Goal: Information Seeking & Learning: Learn about a topic

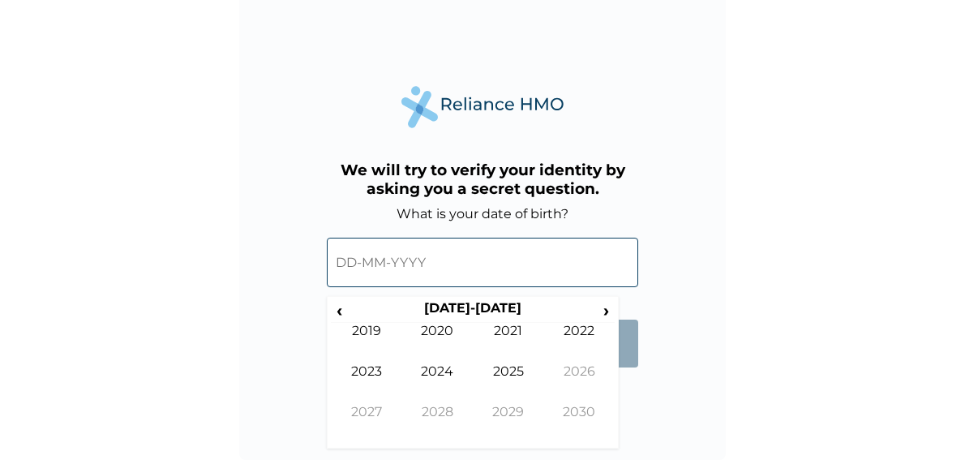
click at [338, 258] on input "text" at bounding box center [482, 262] width 311 height 49
click at [341, 310] on span "‹" at bounding box center [339, 310] width 17 height 20
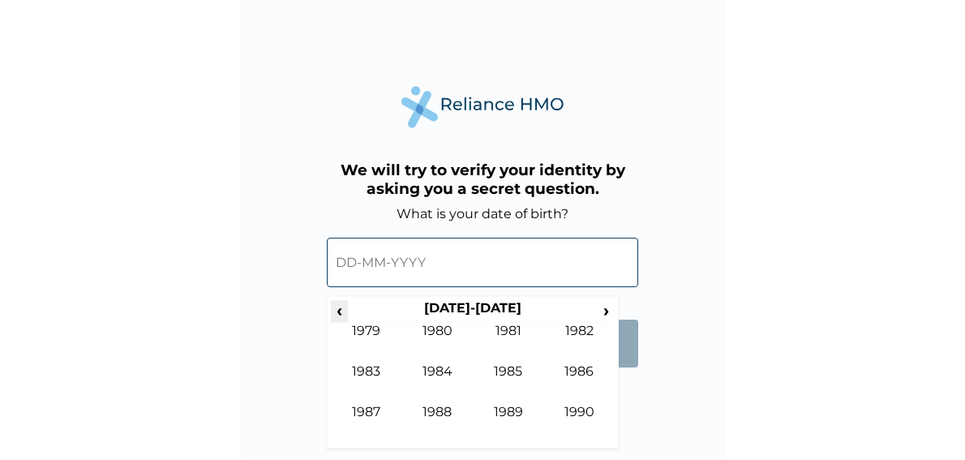
click at [341, 310] on span "‹" at bounding box center [339, 310] width 17 height 20
click at [609, 315] on span "›" at bounding box center [606, 310] width 18 height 20
click at [515, 410] on td "1989" at bounding box center [508, 424] width 71 height 41
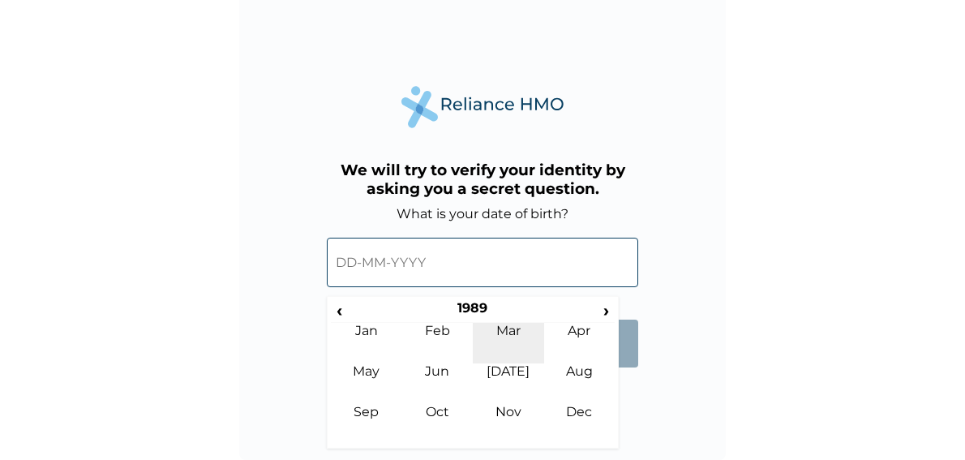
click at [512, 330] on td "Mar" at bounding box center [508, 343] width 71 height 41
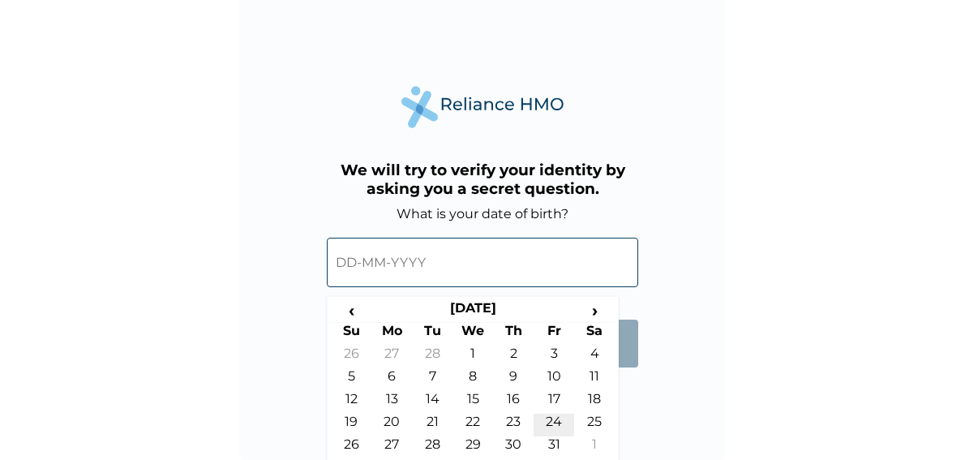
click at [546, 421] on td "24" at bounding box center [553, 424] width 41 height 23
type input "24-03-1989"
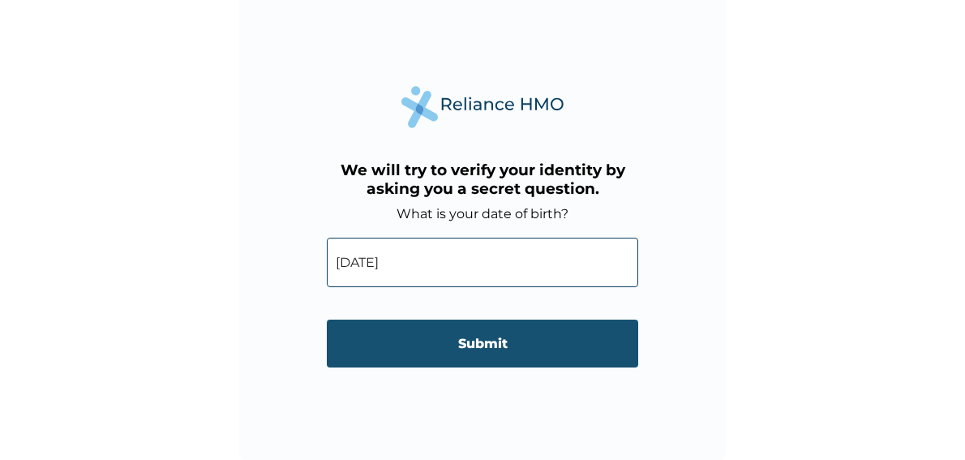
click at [449, 335] on input "Submit" at bounding box center [482, 343] width 311 height 48
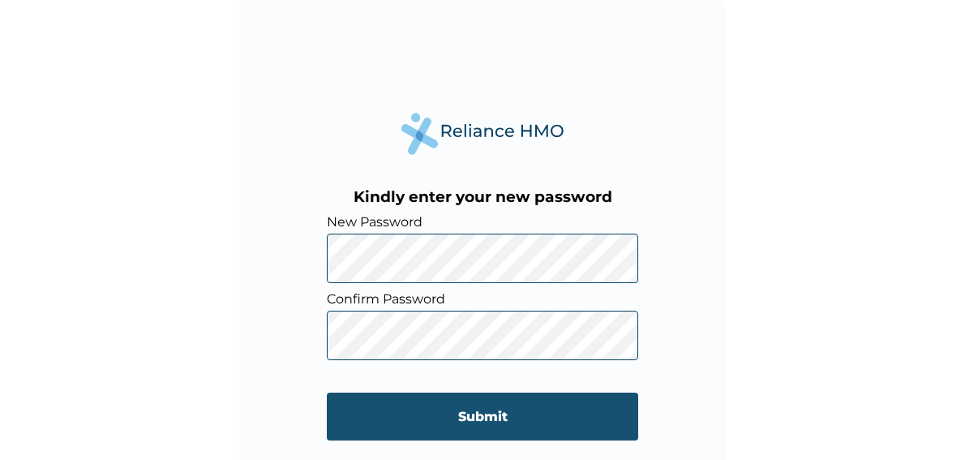
click at [475, 414] on input "Submit" at bounding box center [482, 416] width 311 height 48
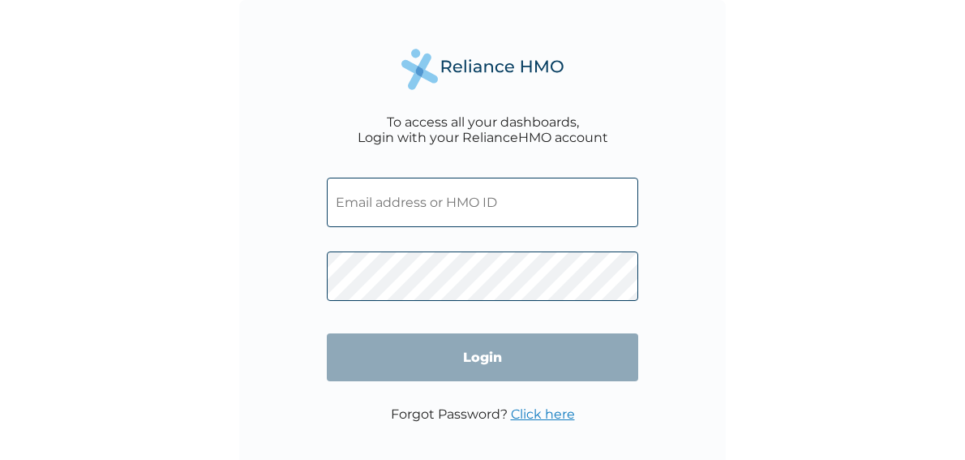
click at [392, 225] on input "text" at bounding box center [482, 202] width 311 height 49
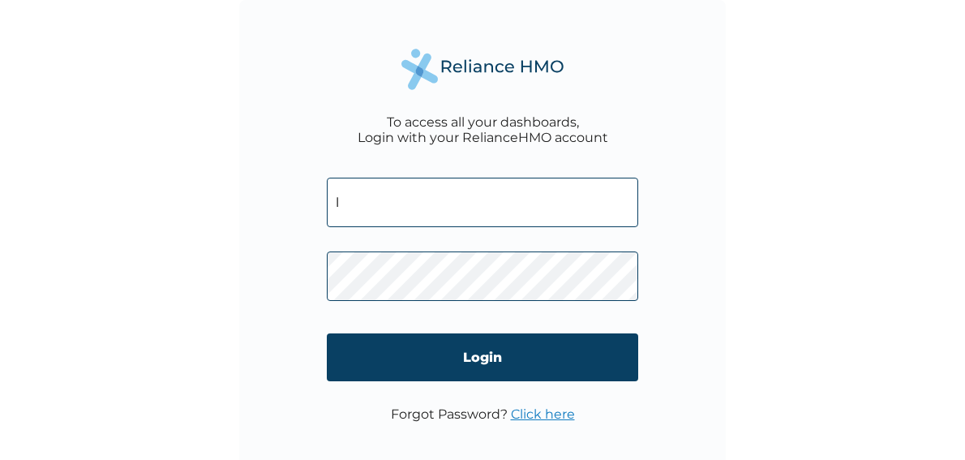
type input "LTP/10006/A"
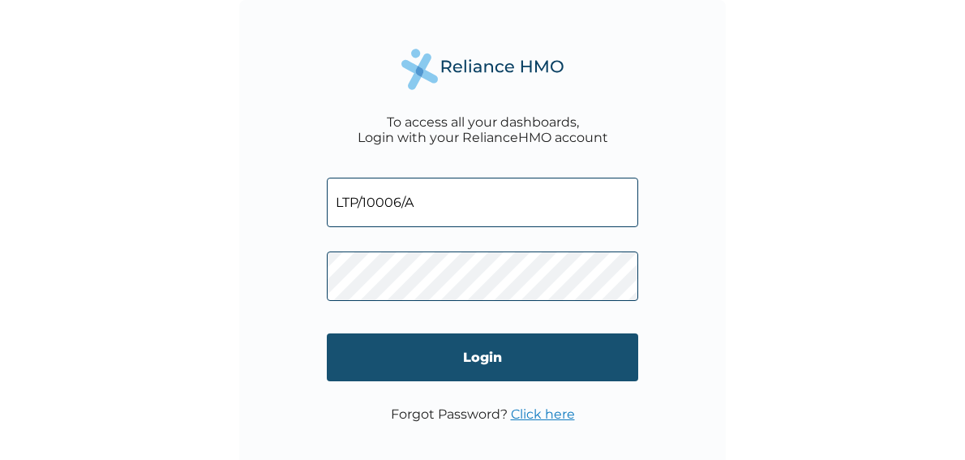
click at [456, 362] on input "Login" at bounding box center [482, 357] width 311 height 48
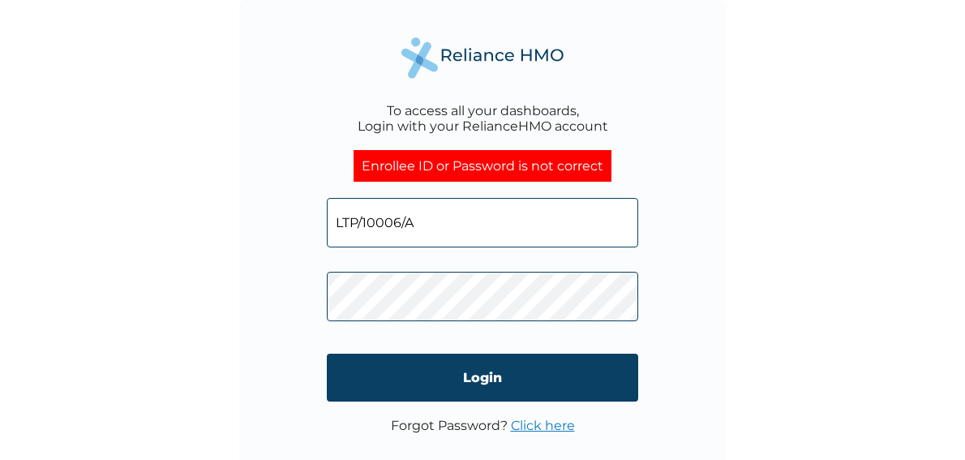
click at [274, 286] on div "To access all your dashboards, Login with your RelianceHMO account Enrollee ID …" at bounding box center [482, 243] width 486 height 486
click at [433, 404] on form "LTP/10006/A Login" at bounding box center [482, 300] width 311 height 236
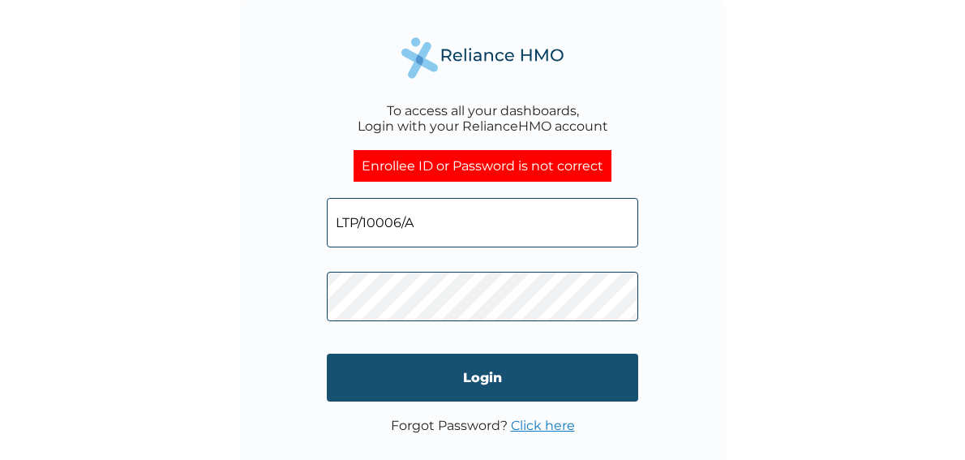
click at [439, 362] on input "Login" at bounding box center [482, 377] width 311 height 48
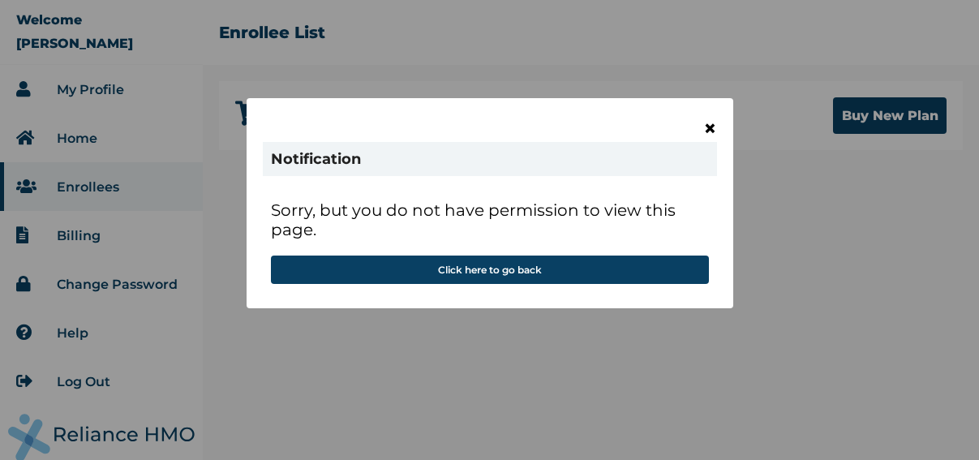
click at [714, 127] on span "×" at bounding box center [710, 128] width 14 height 28
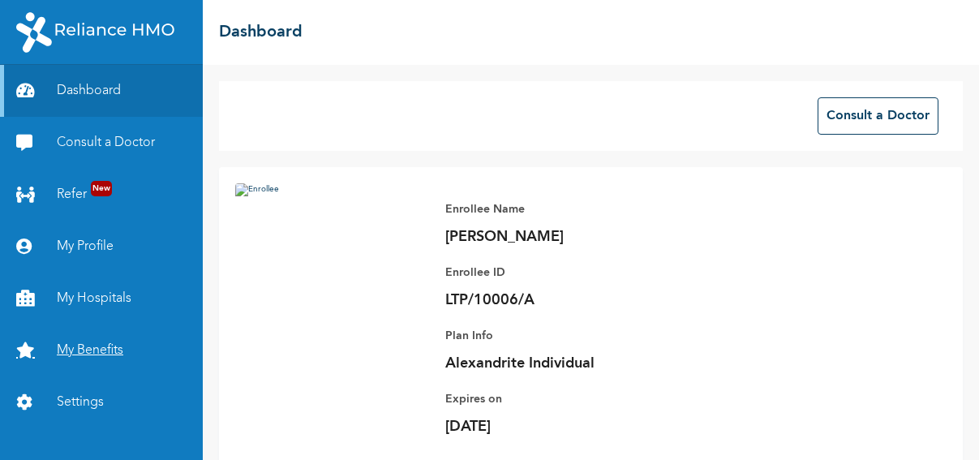
click at [114, 336] on link "My Benefits" at bounding box center [101, 350] width 203 height 52
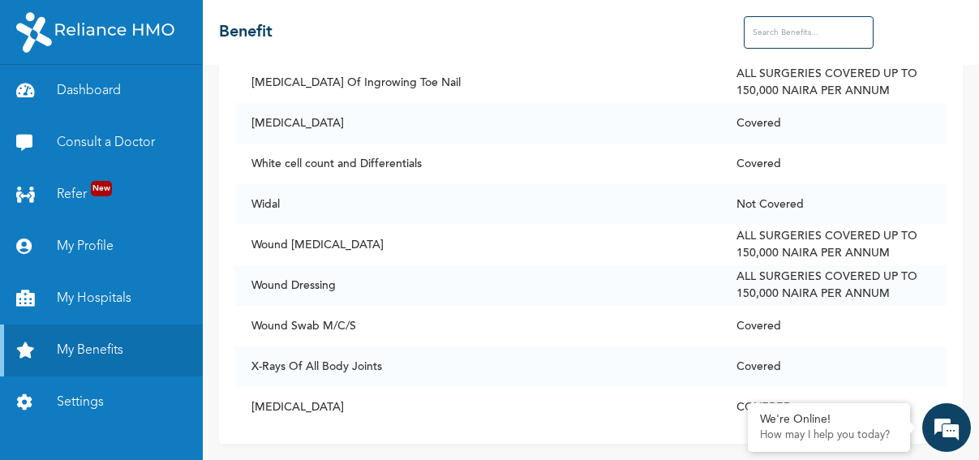
scroll to position [12748, 0]
click at [580, 246] on td "Wound [MEDICAL_DATA]" at bounding box center [477, 245] width 485 height 41
click at [792, 37] on input "text" at bounding box center [808, 32] width 130 height 32
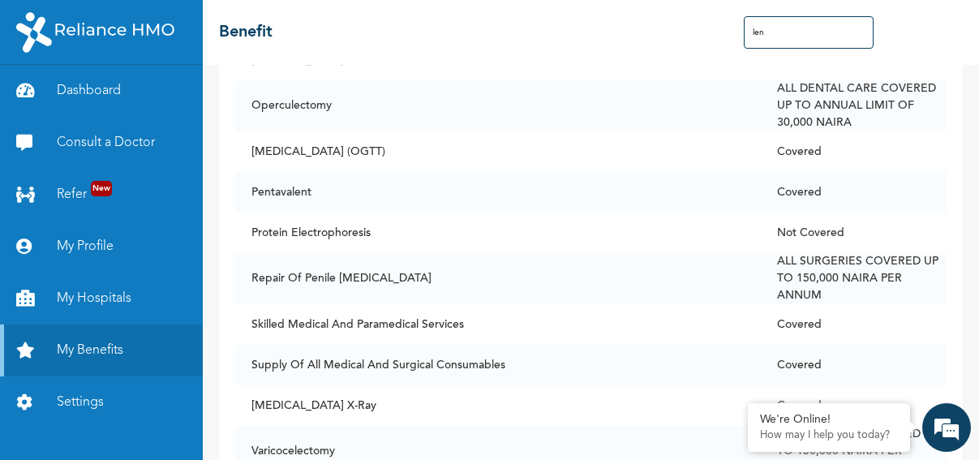
scroll to position [0, 0]
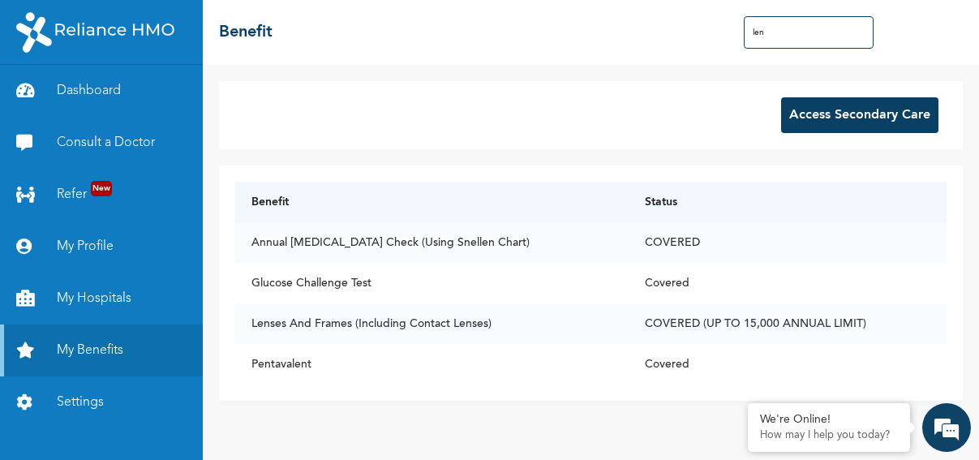
type input "lens"
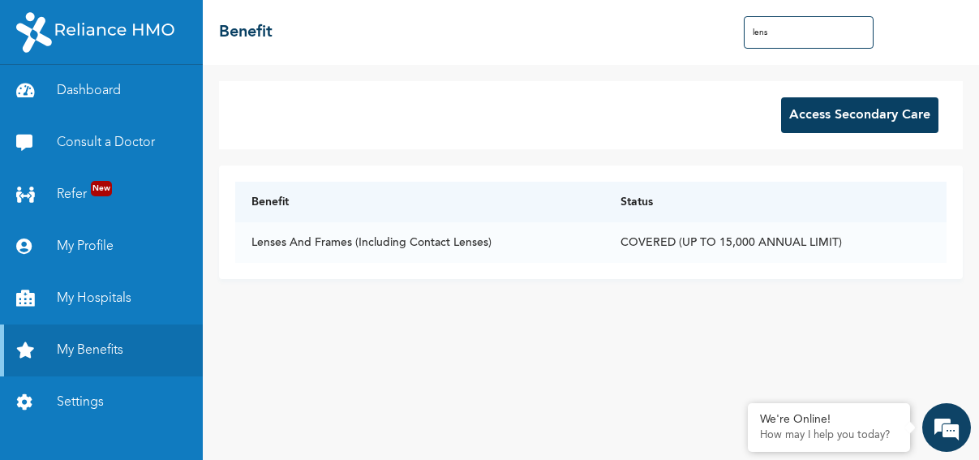
drag, startPoint x: 777, startPoint y: 33, endPoint x: 692, endPoint y: 45, distance: 86.0
click at [692, 45] on div "☰ Benefit lens" at bounding box center [591, 32] width 776 height 65
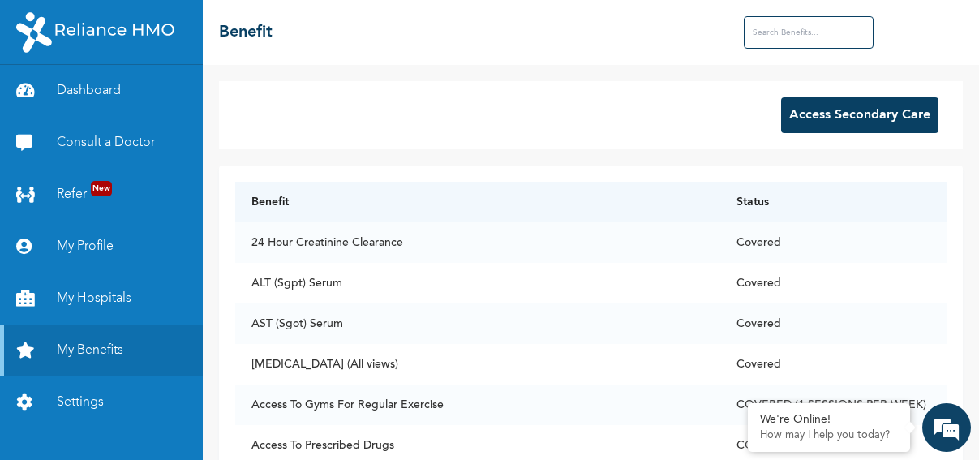
type input "l"
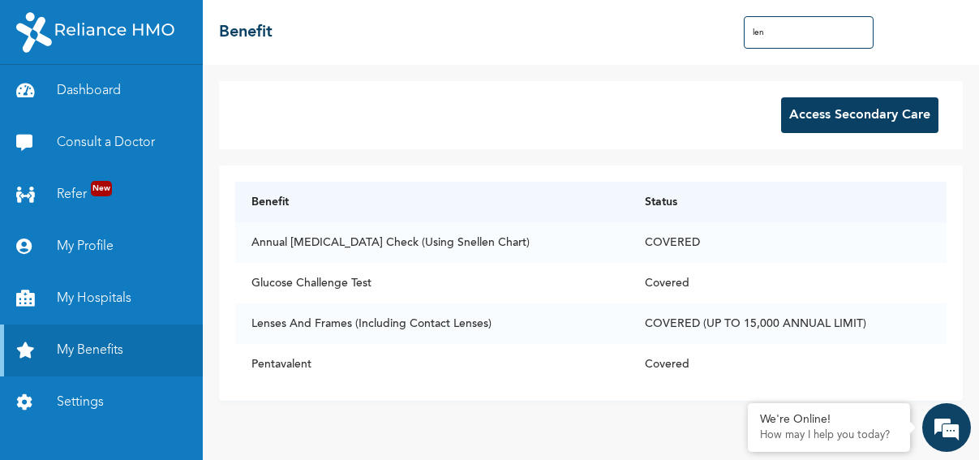
type input "lens"
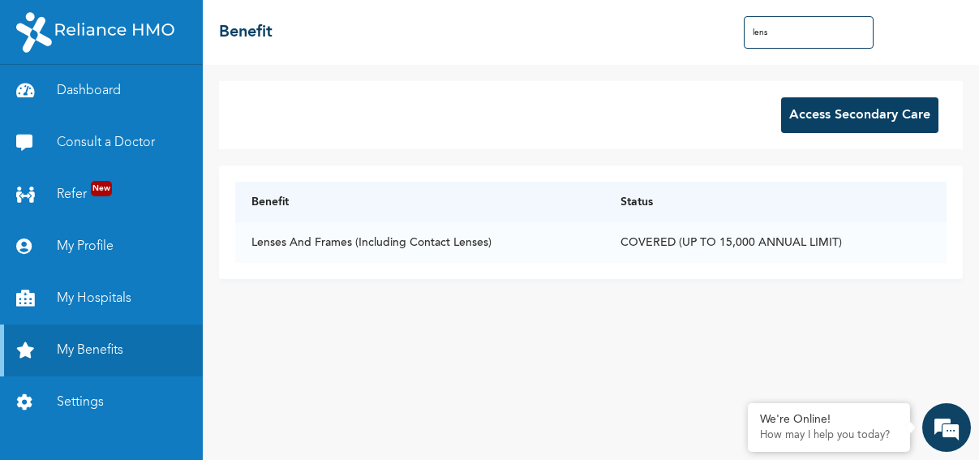
click at [790, 28] on input "lens" at bounding box center [808, 32] width 130 height 32
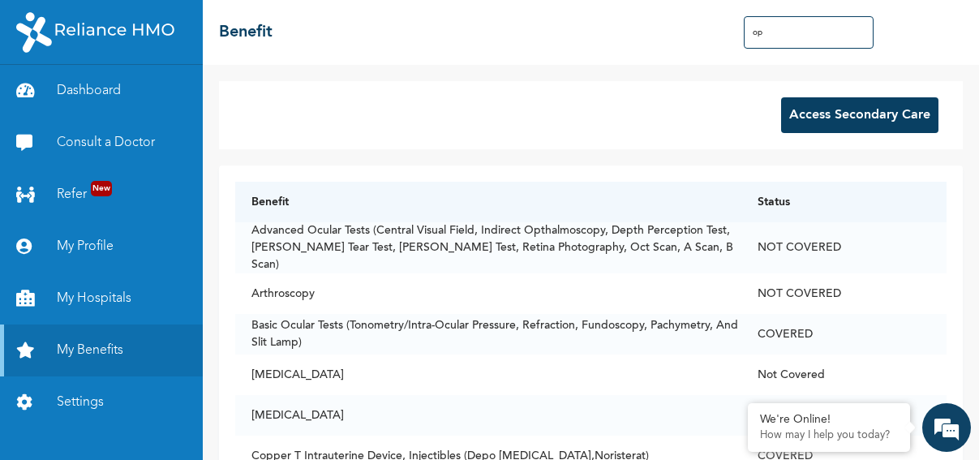
type input "o"
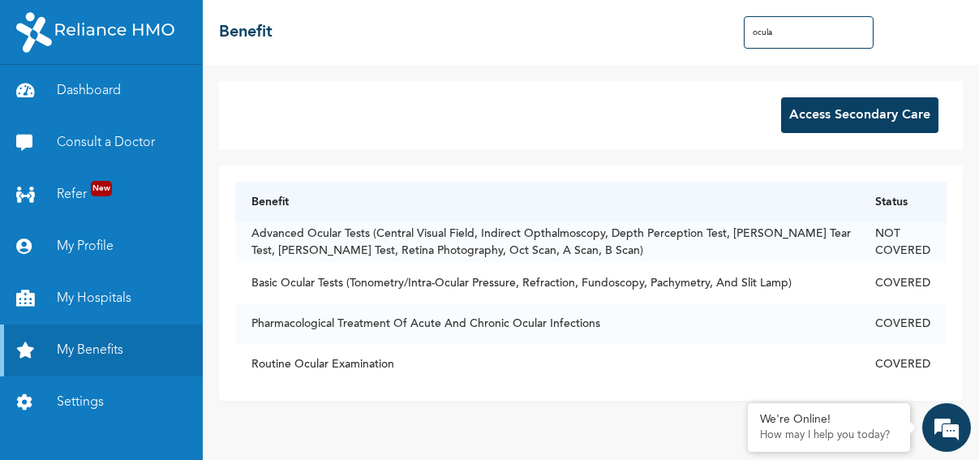
click at [802, 44] on input "ocula" at bounding box center [808, 32] width 130 height 32
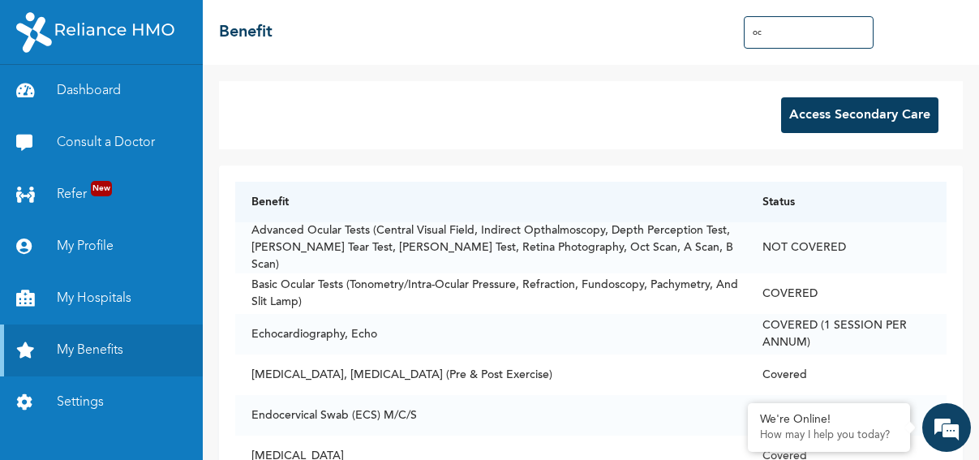
type input "o"
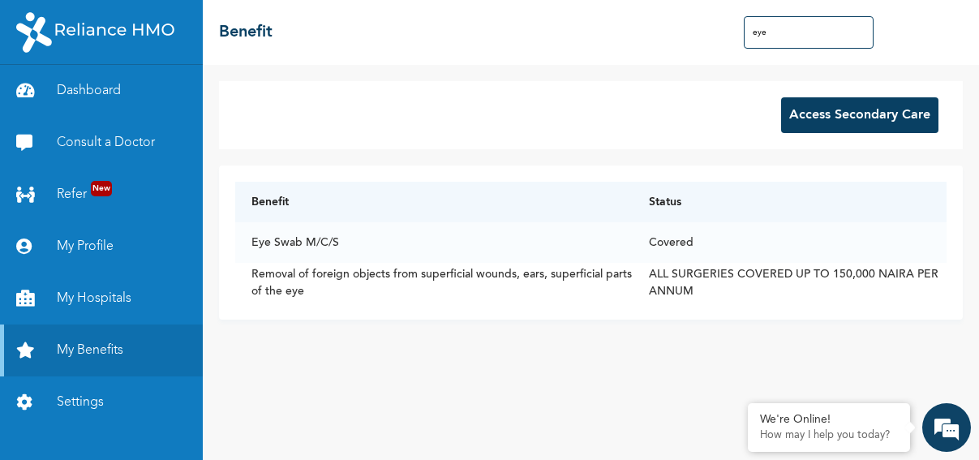
click at [777, 30] on input "eye" at bounding box center [808, 32] width 130 height 32
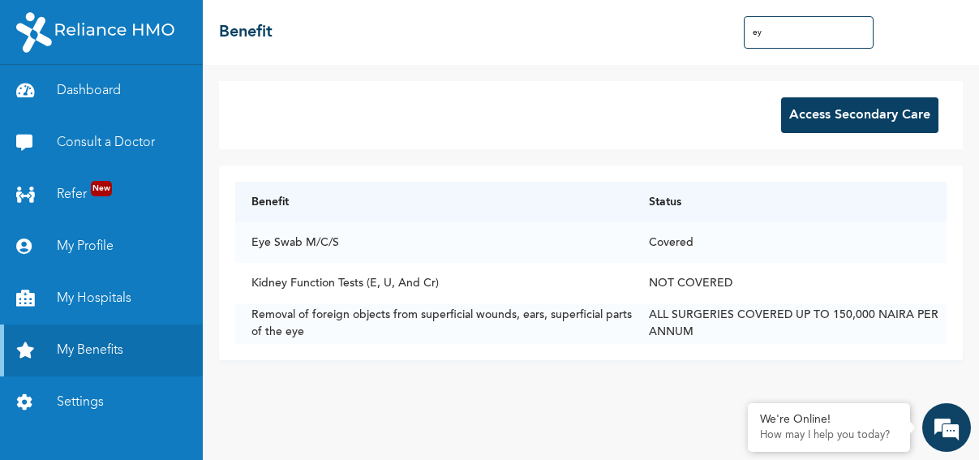
type input "e"
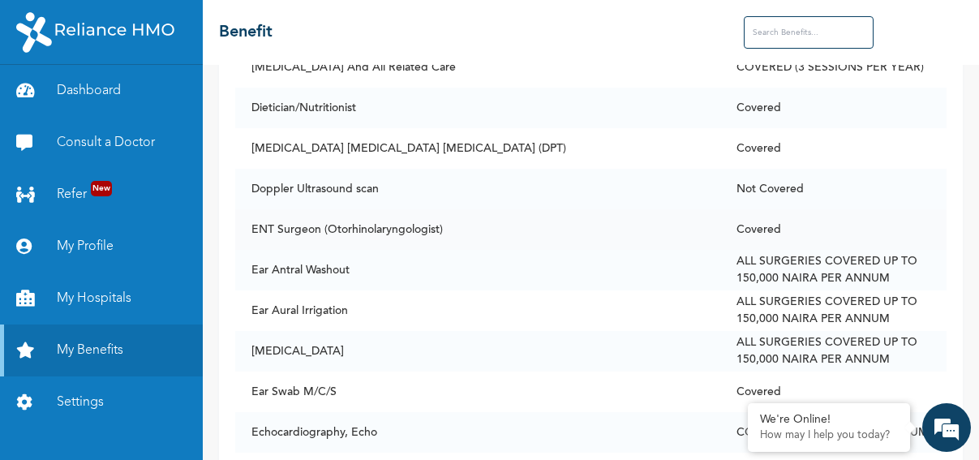
scroll to position [2994, 0]
click at [770, 32] on input "text" at bounding box center [808, 32] width 130 height 32
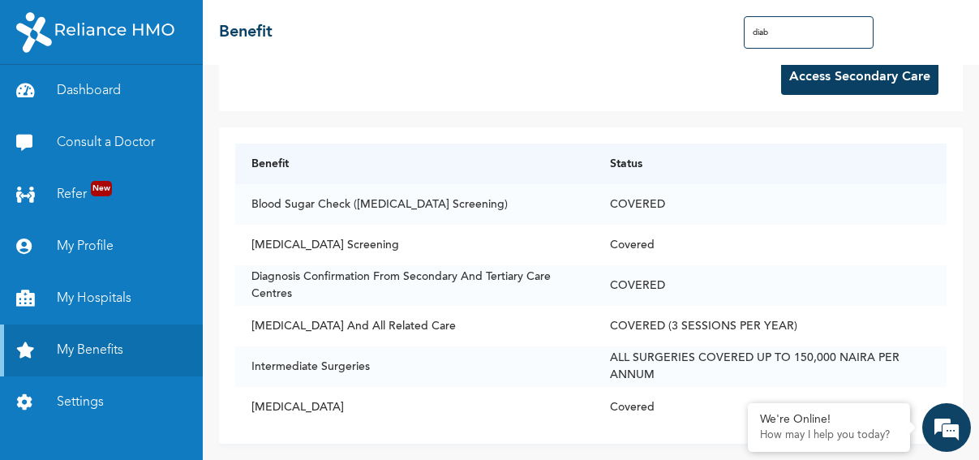
scroll to position [0, 0]
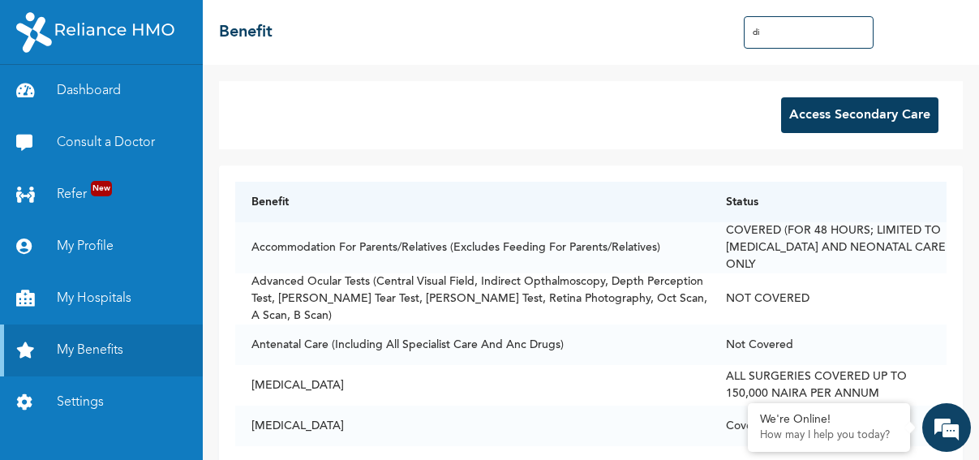
type input "d"
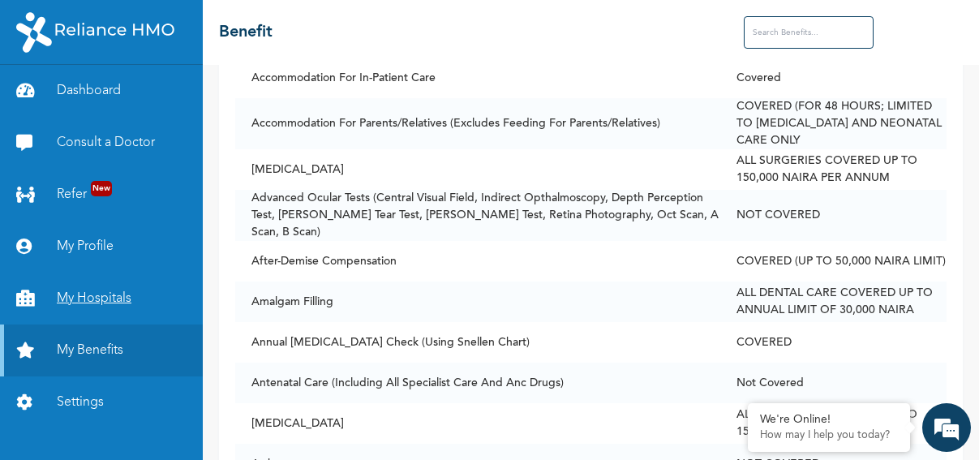
scroll to position [457, 0]
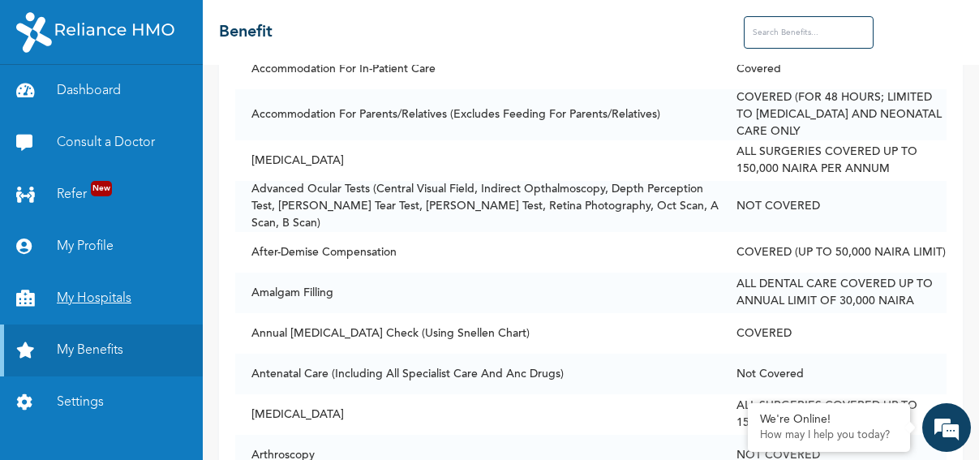
click at [109, 298] on link "My Hospitals" at bounding box center [101, 298] width 203 height 52
